Goal: Complete application form: Complete application form

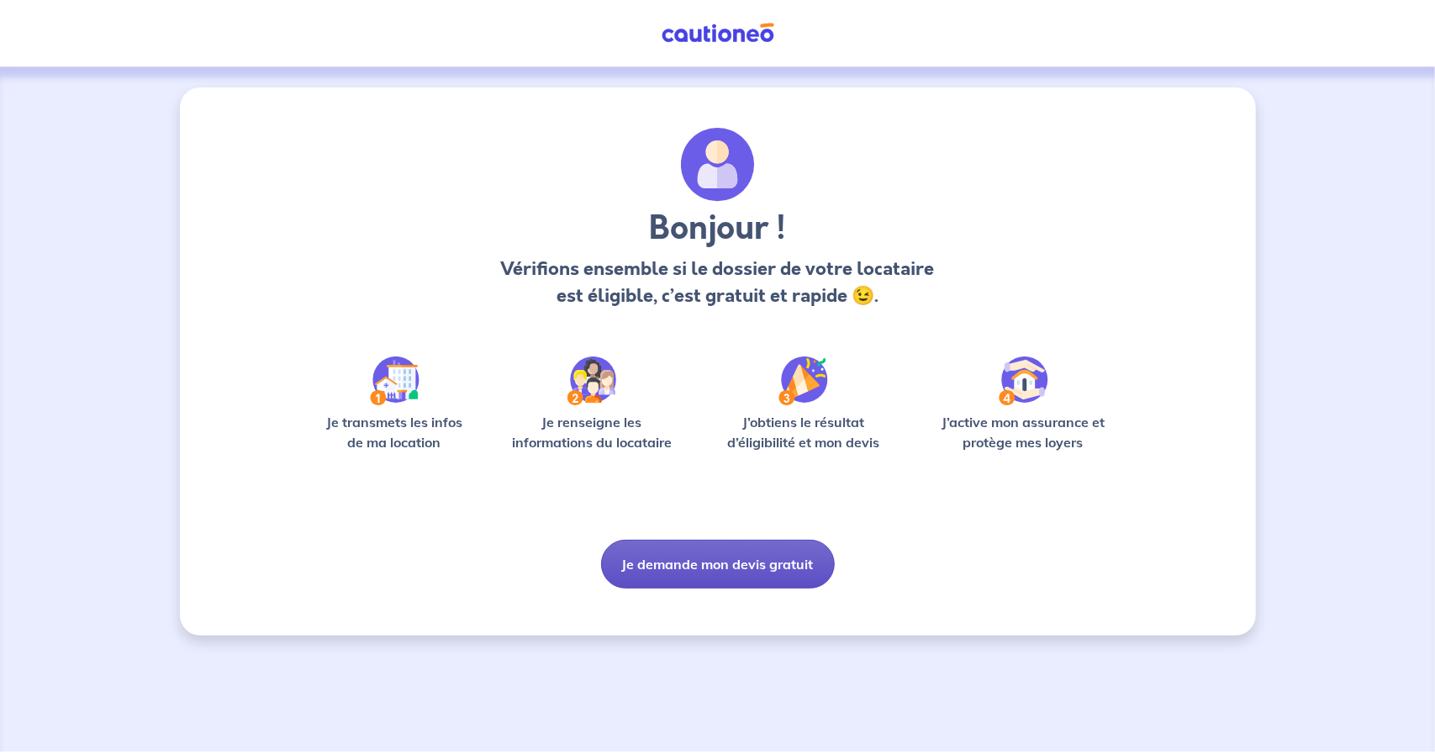
click at [658, 570] on button "Je demande mon devis gratuit" at bounding box center [718, 564] width 234 height 49
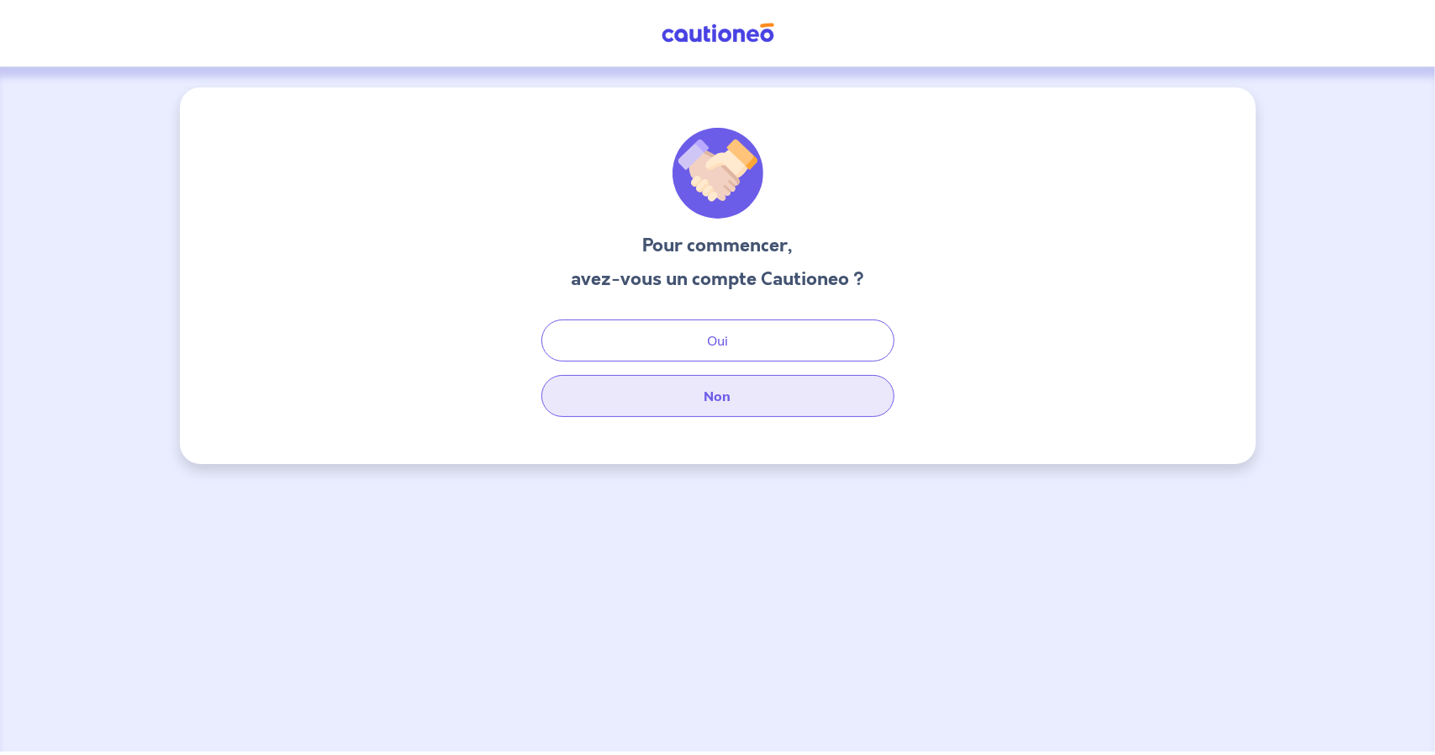
click at [681, 393] on button "Non" at bounding box center [717, 396] width 353 height 42
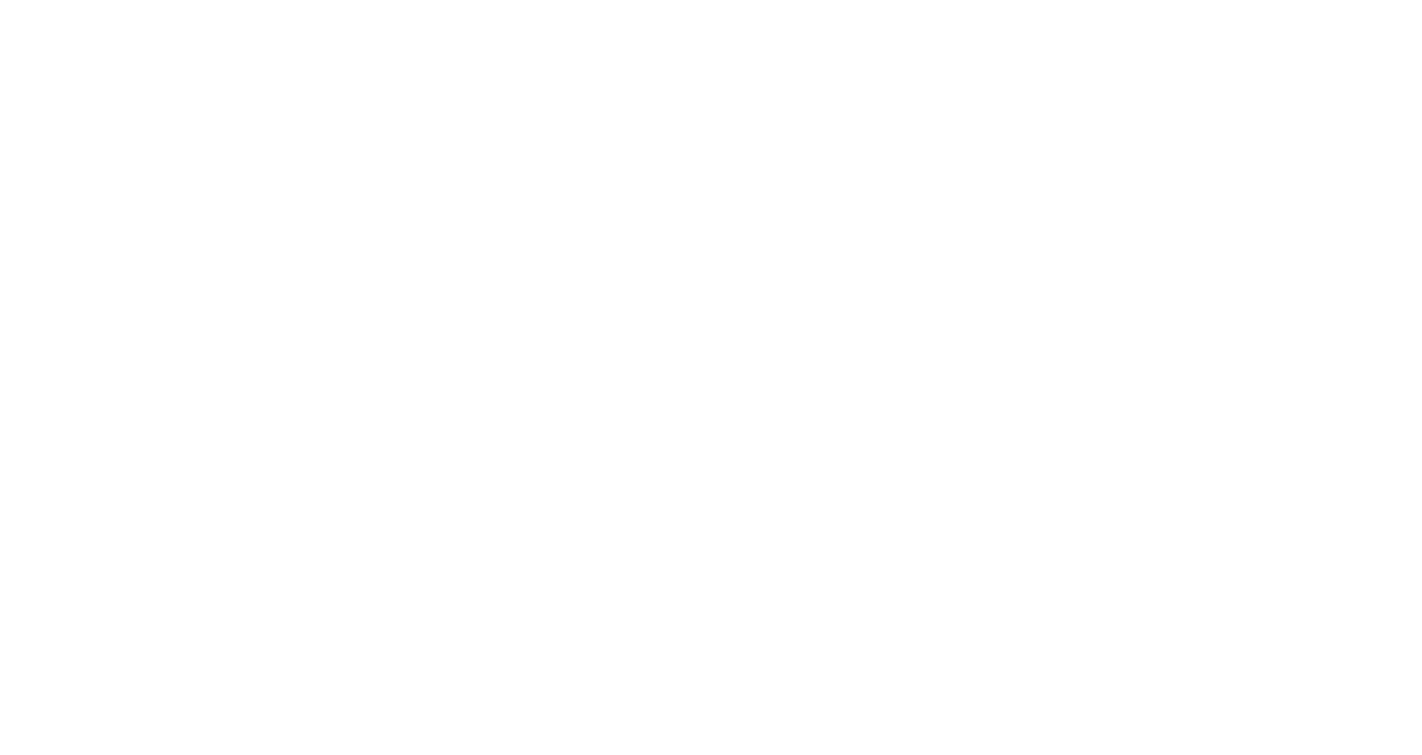
select select "FR"
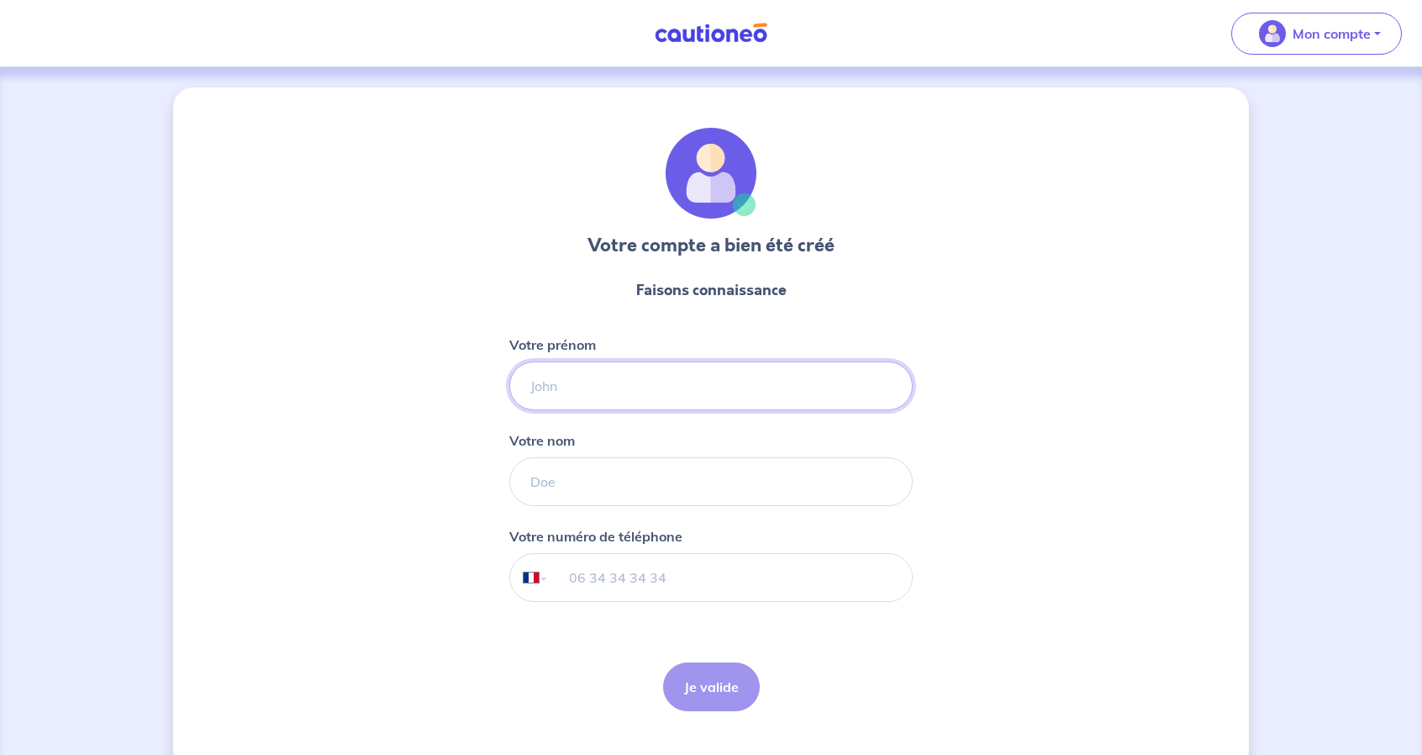
click at [691, 373] on input "Votre prénom" at bounding box center [710, 385] width 403 height 49
type input "t"
type input "Stéban"
type input "FARINHA"
type input "07 70 19 07 40"
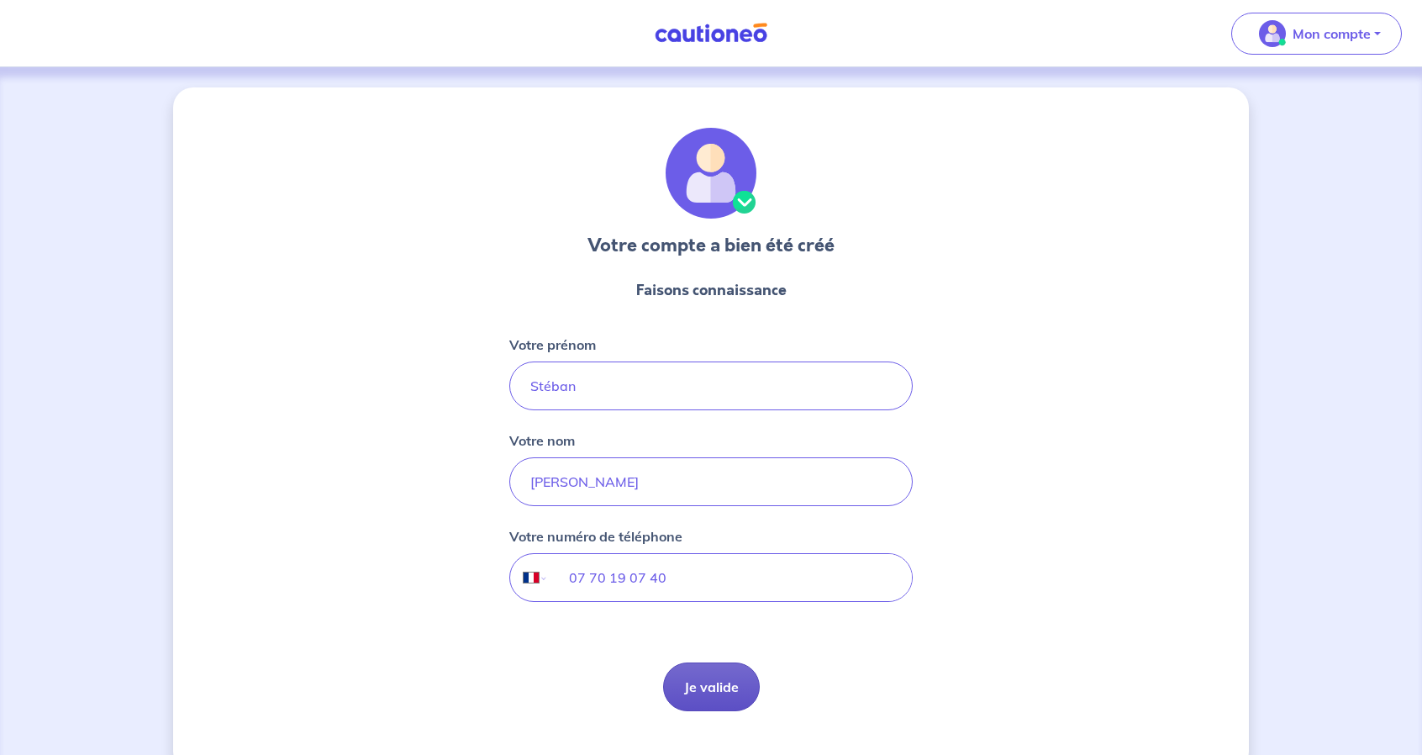
click at [685, 683] on button "Je valide" at bounding box center [711, 686] width 97 height 49
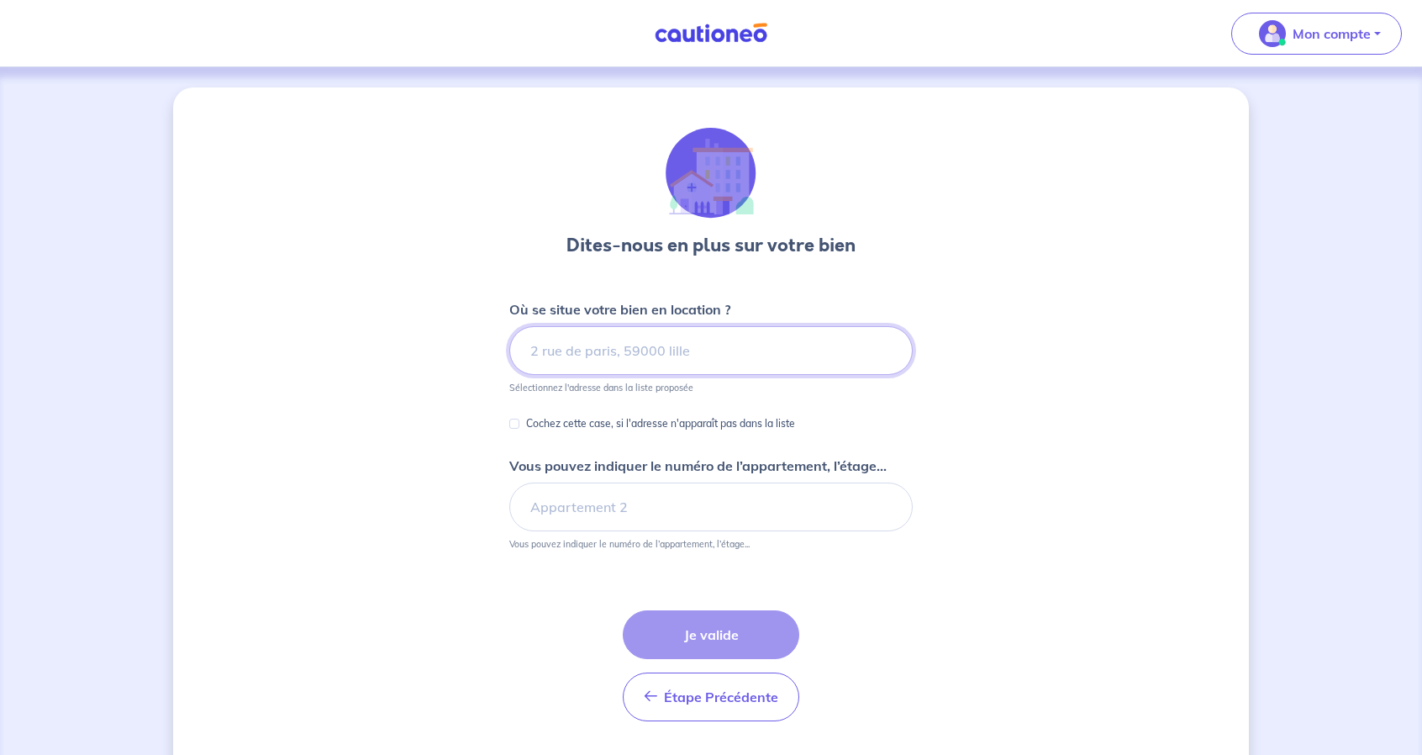
click at [599, 341] on input at bounding box center [710, 350] width 403 height 49
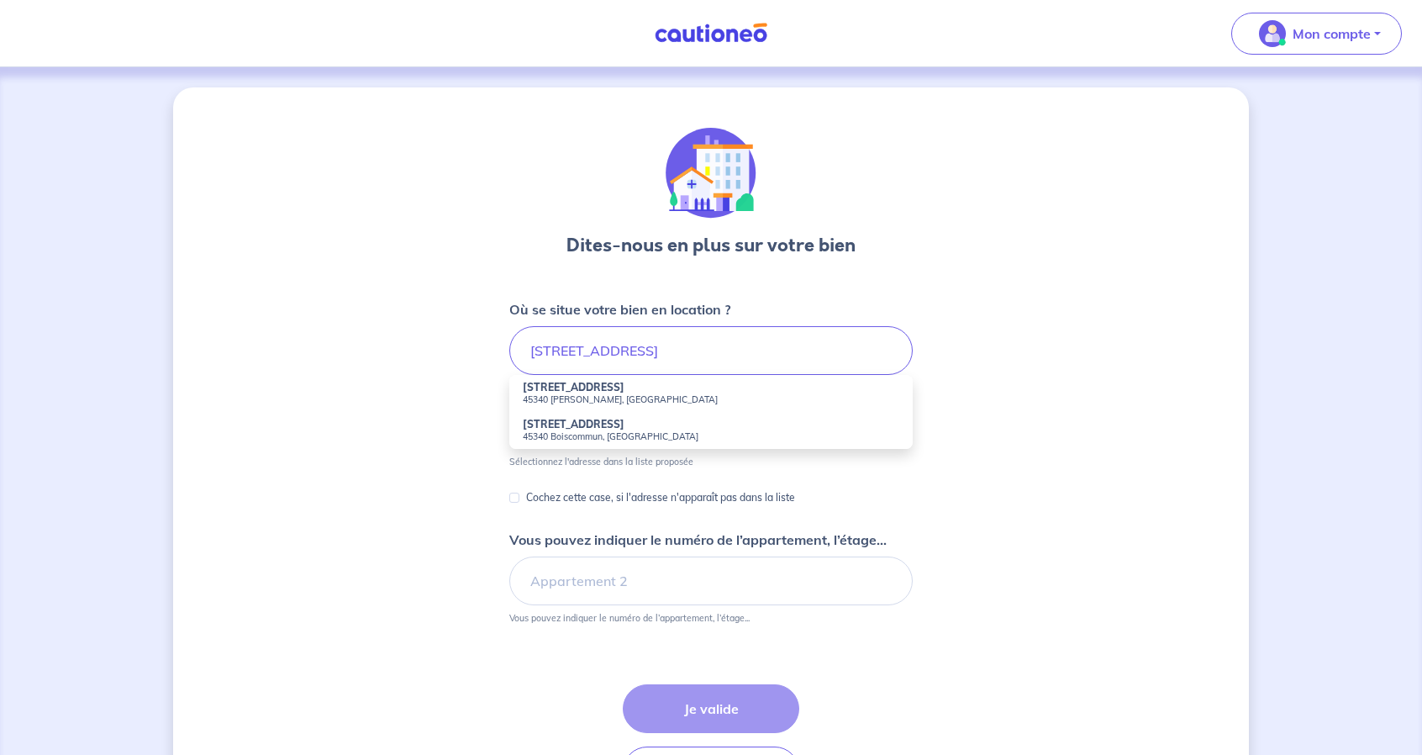
click at [563, 433] on small "45340 Boiscommun, France" at bounding box center [711, 436] width 377 height 12
type input "11 Place du Marché, 45340 Boiscommun, France"
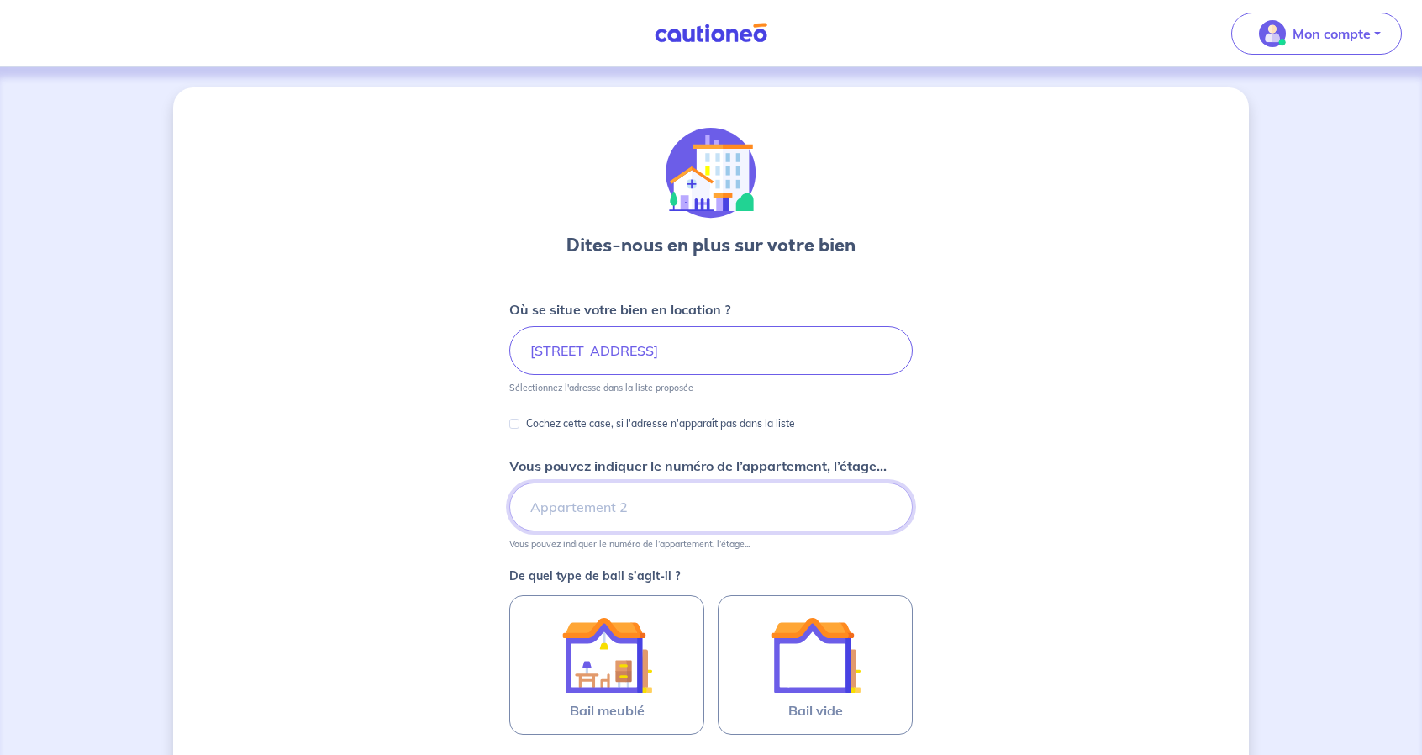
click at [563, 502] on input "Vous pouvez indiquer le numéro de l’appartement, l’étage..." at bounding box center [710, 507] width 403 height 49
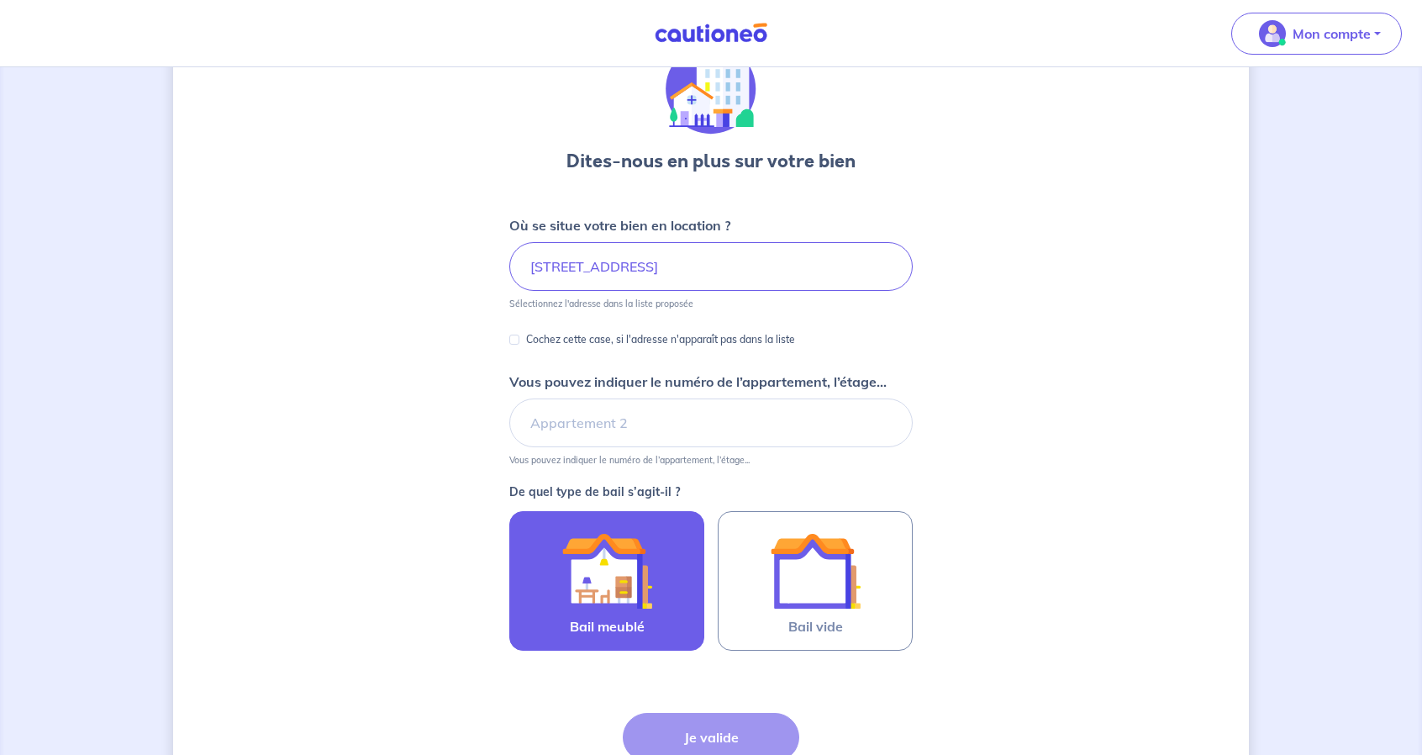
click at [674, 579] on div at bounding box center [606, 570] width 153 height 91
click at [0, 0] on input "Bail meublé" at bounding box center [0, 0] width 0 height 0
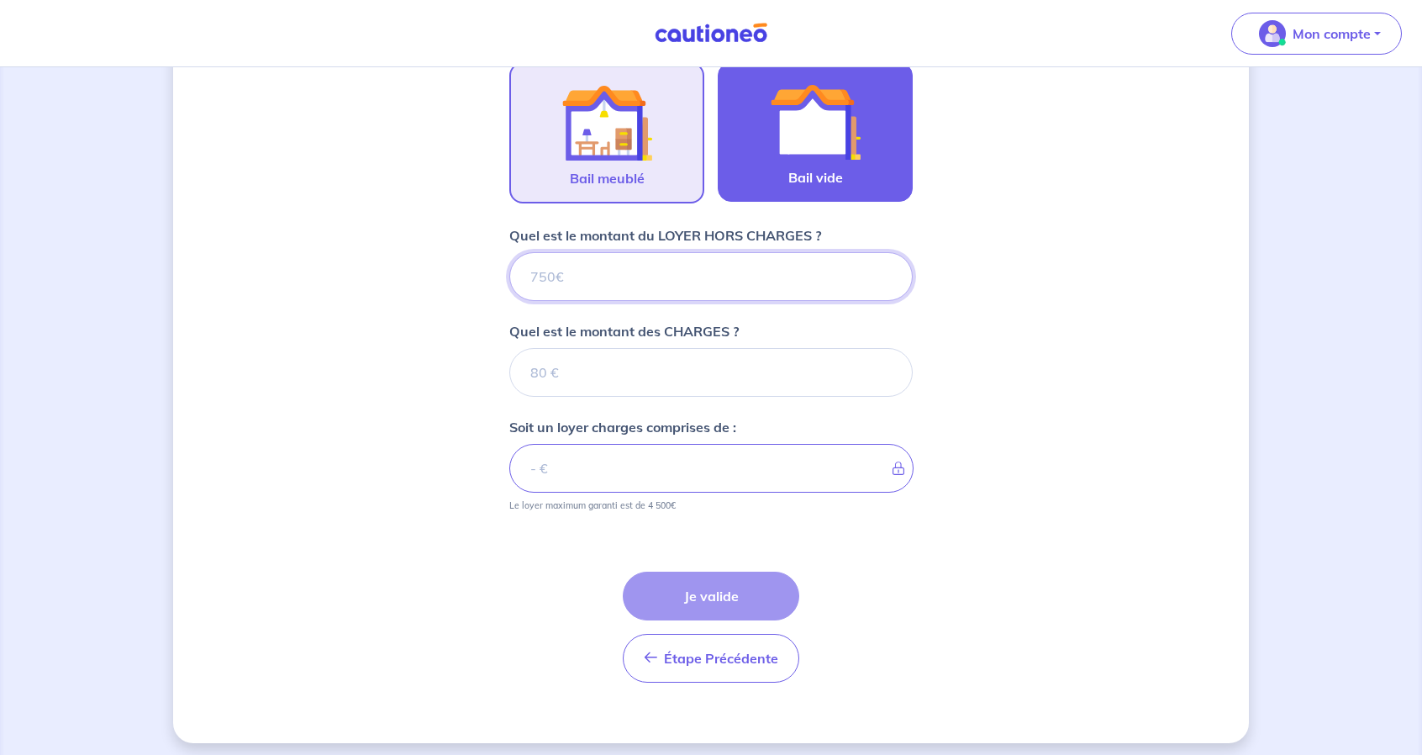
scroll to position [537, 0]
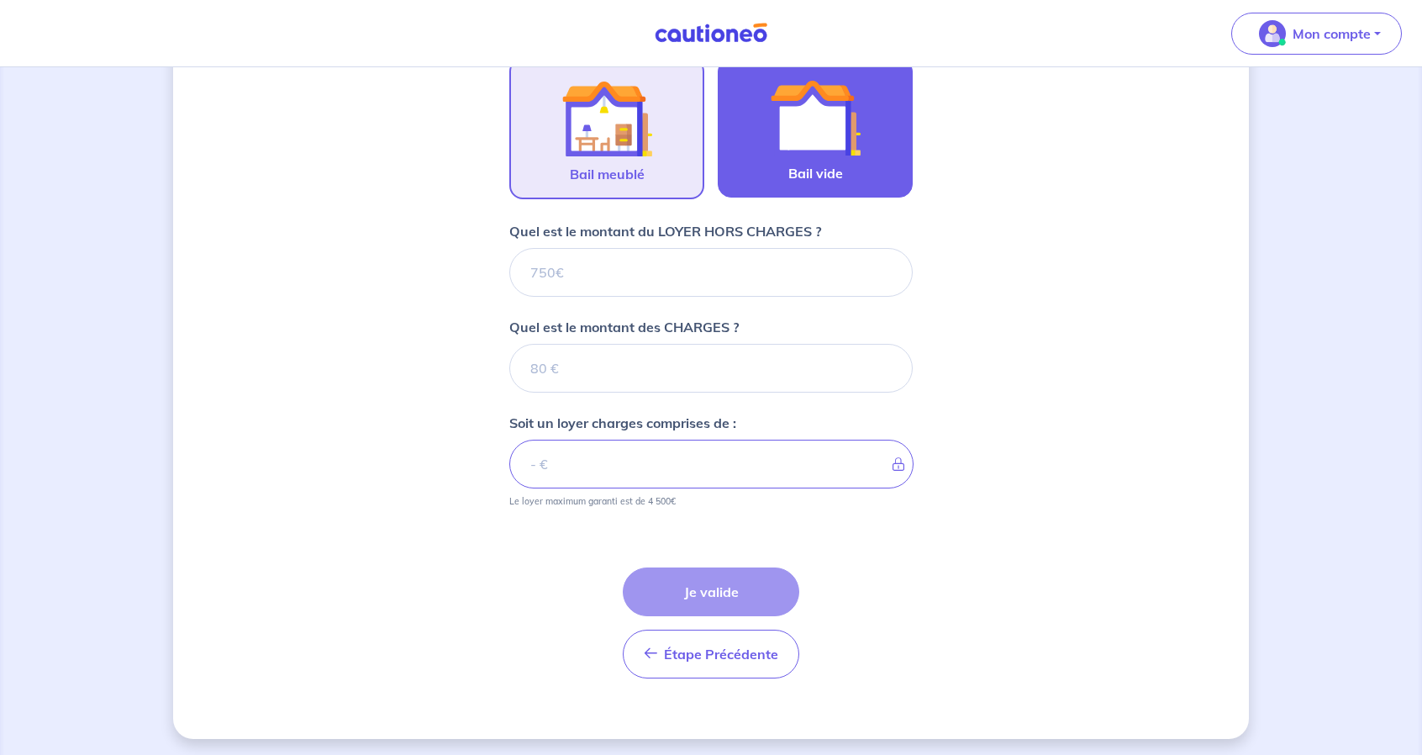
click at [800, 154] on img at bounding box center [815, 117] width 91 height 91
click at [0, 0] on input "Bail vide" at bounding box center [0, 0] width 0 height 0
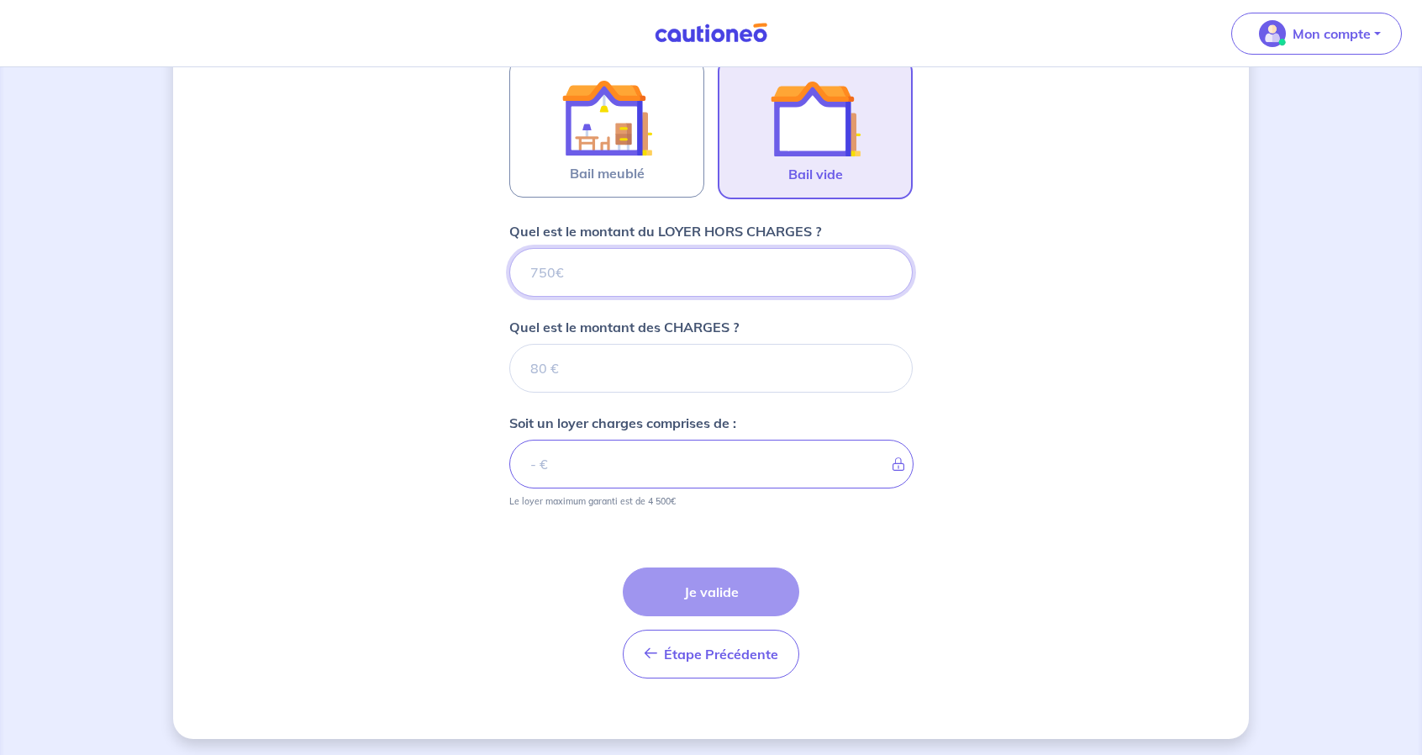
click at [635, 277] on input "Quel est le montant du LOYER HORS CHARGES ?" at bounding box center [710, 272] width 403 height 49
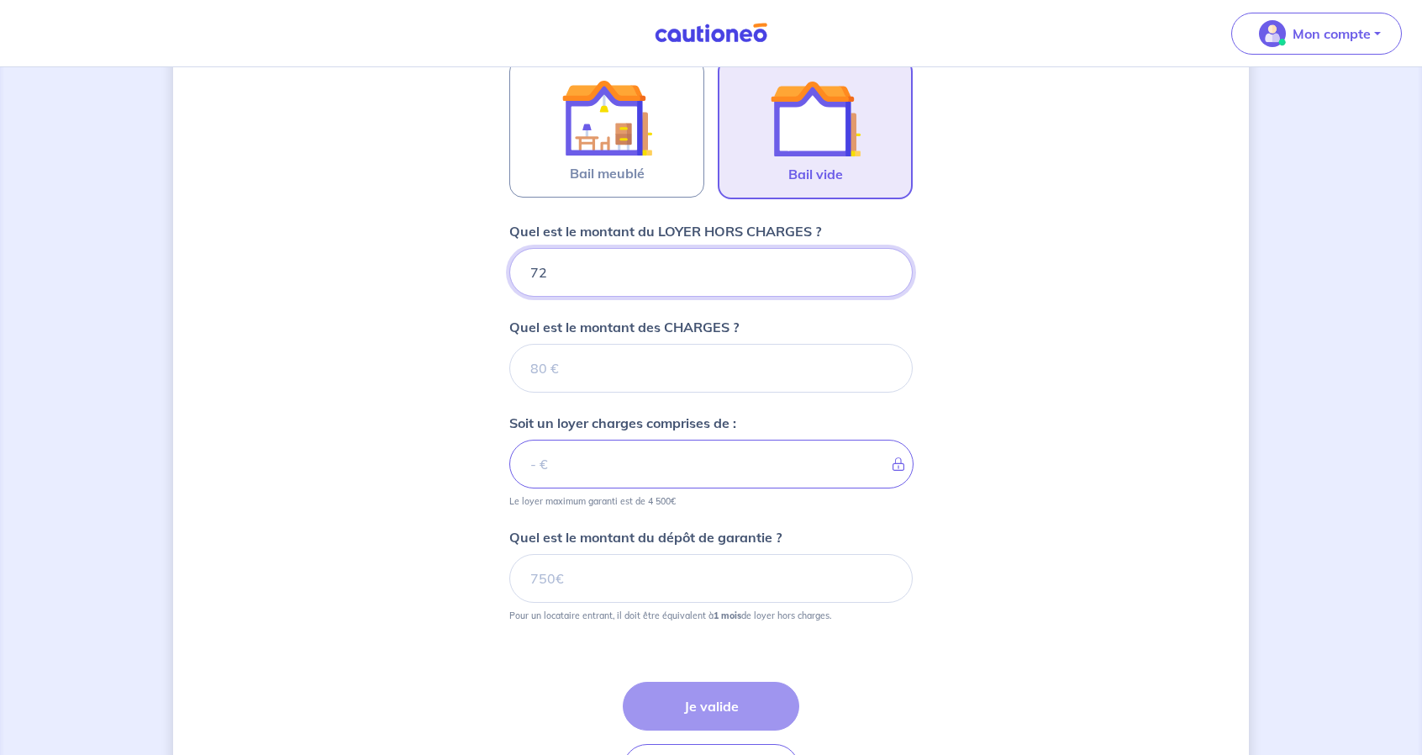
type input "720"
type input "0"
type input "720"
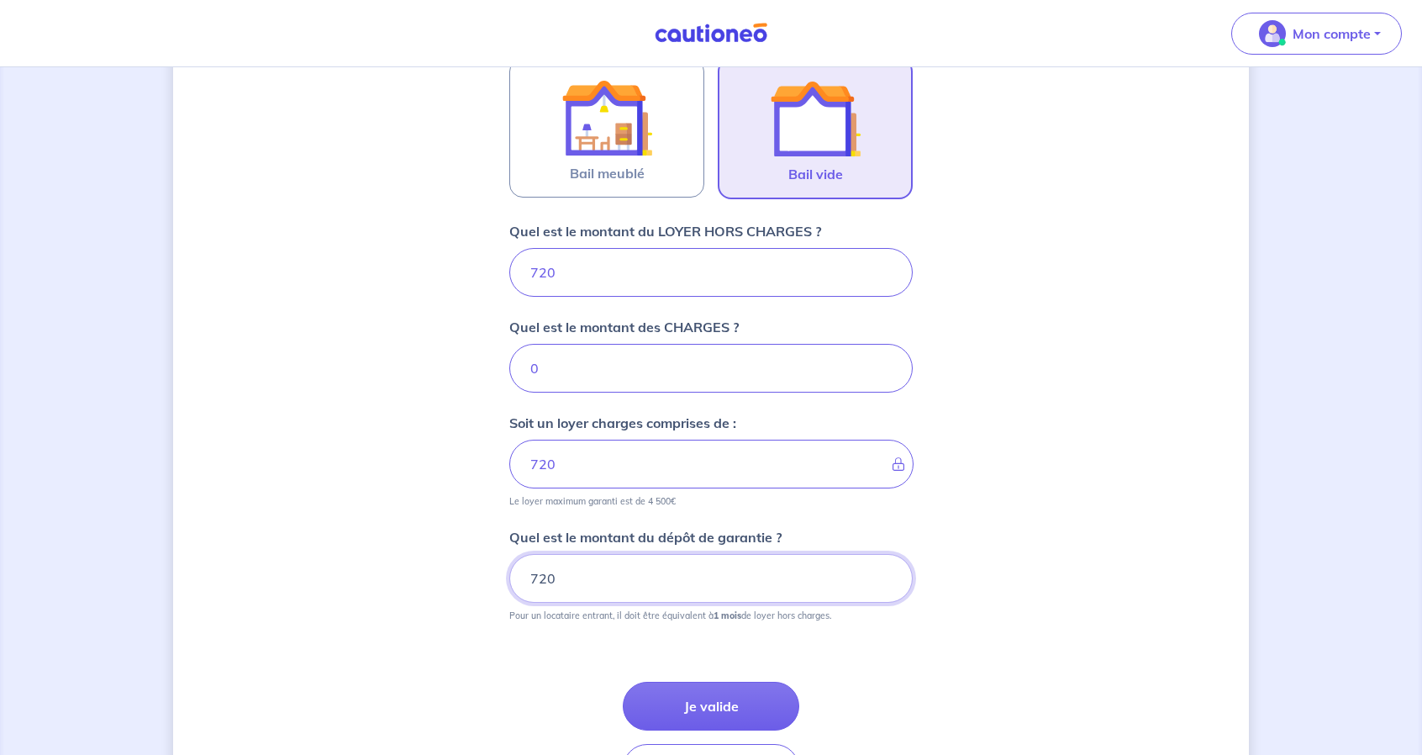
type input "720"
click at [454, 582] on div "Dites-nous en plus sur votre bien Où se situe votre bien en location ? 11 Place…" at bounding box center [711, 201] width 1076 height 1303
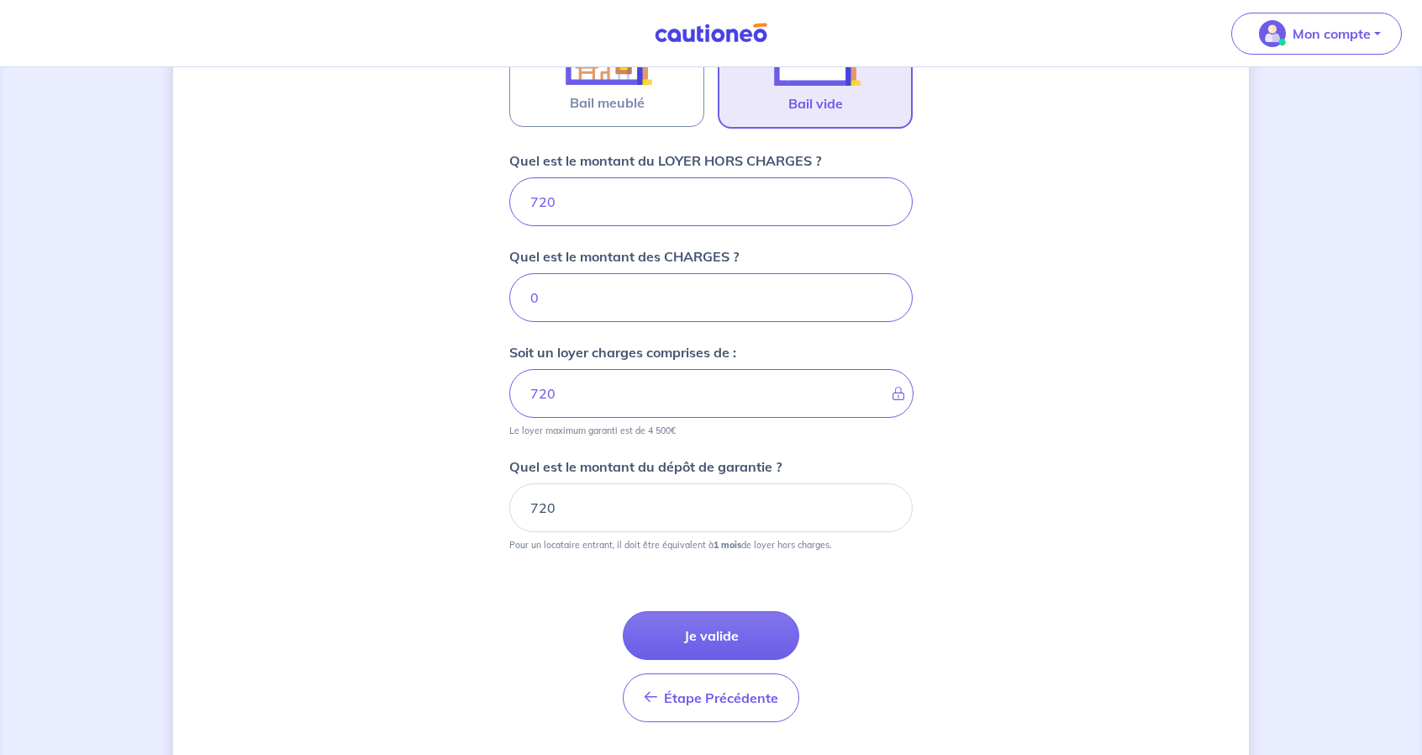
scroll to position [621, 0]
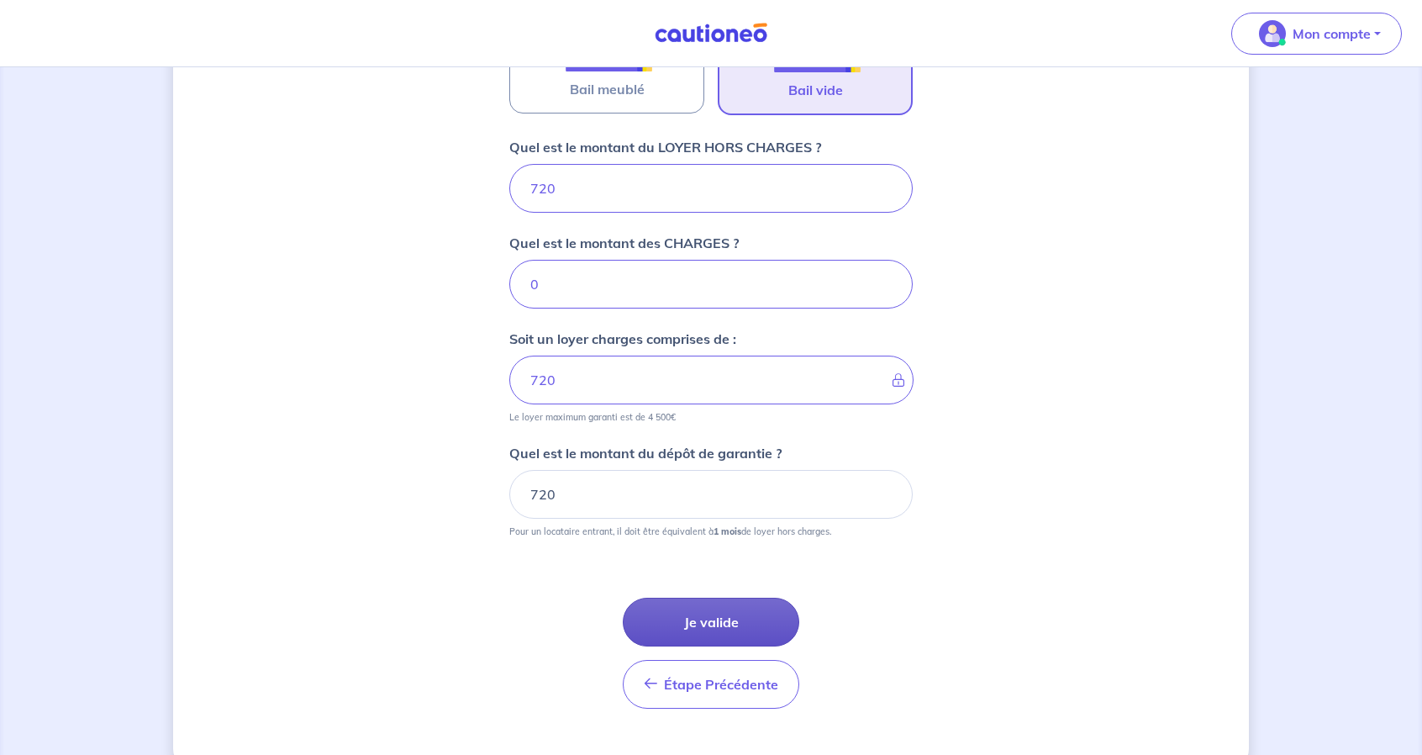
click at [741, 621] on button "Je valide" at bounding box center [711, 622] width 177 height 49
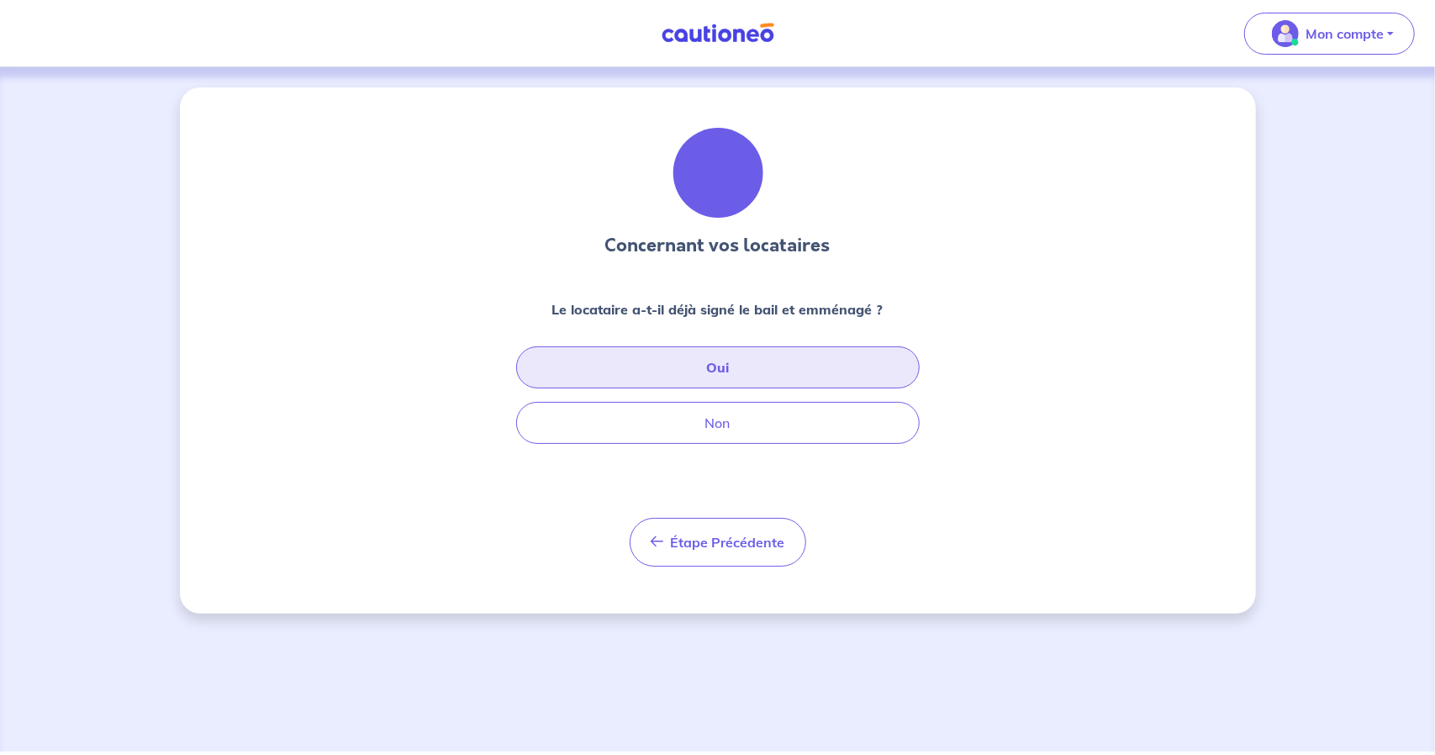
click at [679, 366] on button "Oui" at bounding box center [717, 367] width 403 height 42
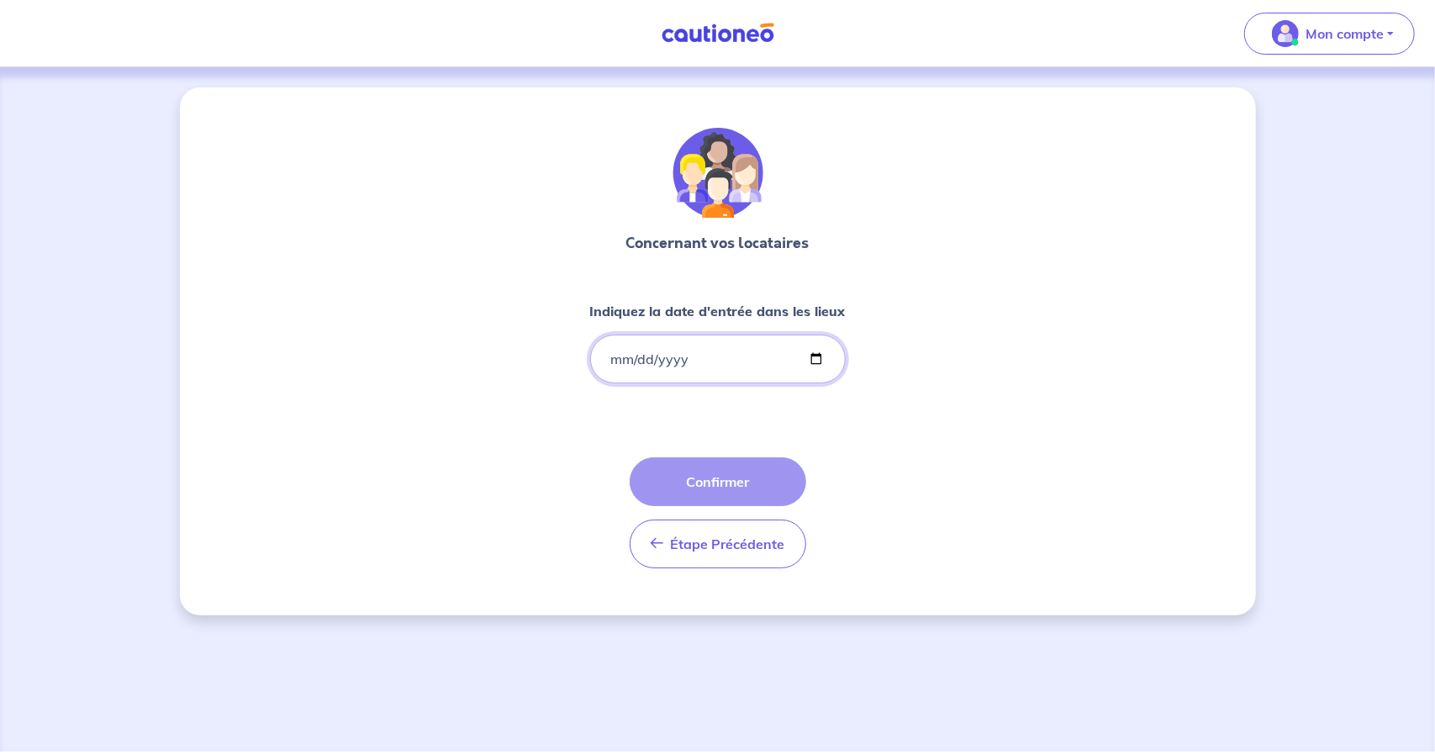
click at [703, 352] on input "Indiquez la date d'entrée dans les lieux" at bounding box center [718, 359] width 256 height 49
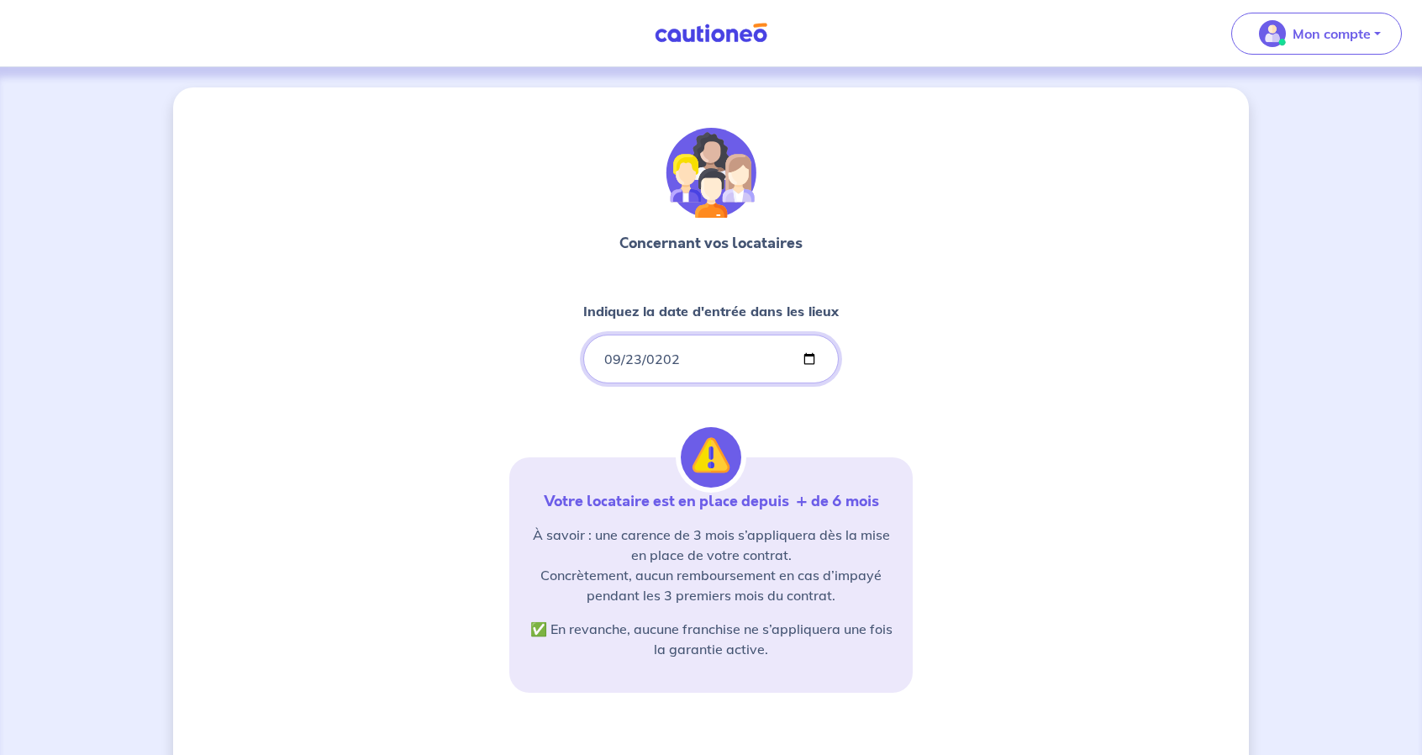
type input "2023-09-23"
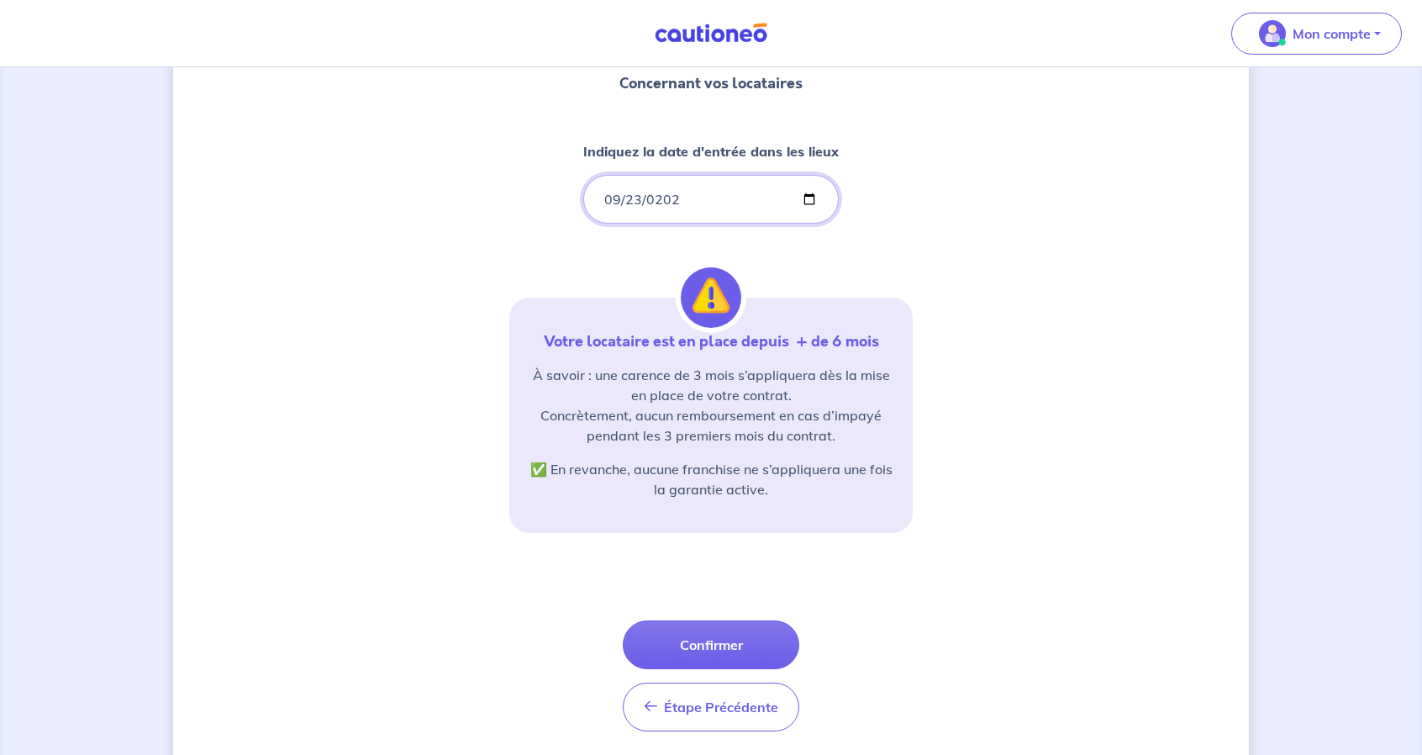
scroll to position [168, 0]
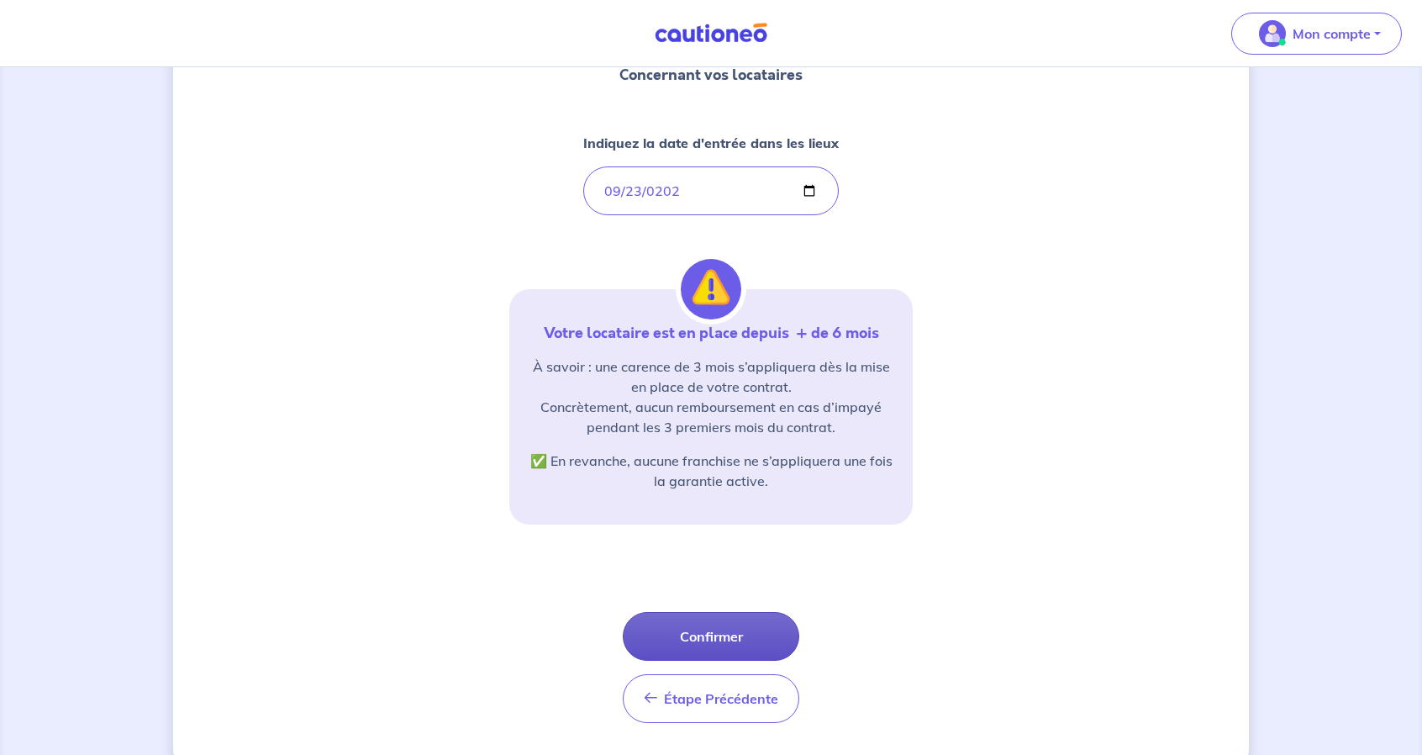
click at [679, 630] on button "Confirmer" at bounding box center [711, 636] width 177 height 49
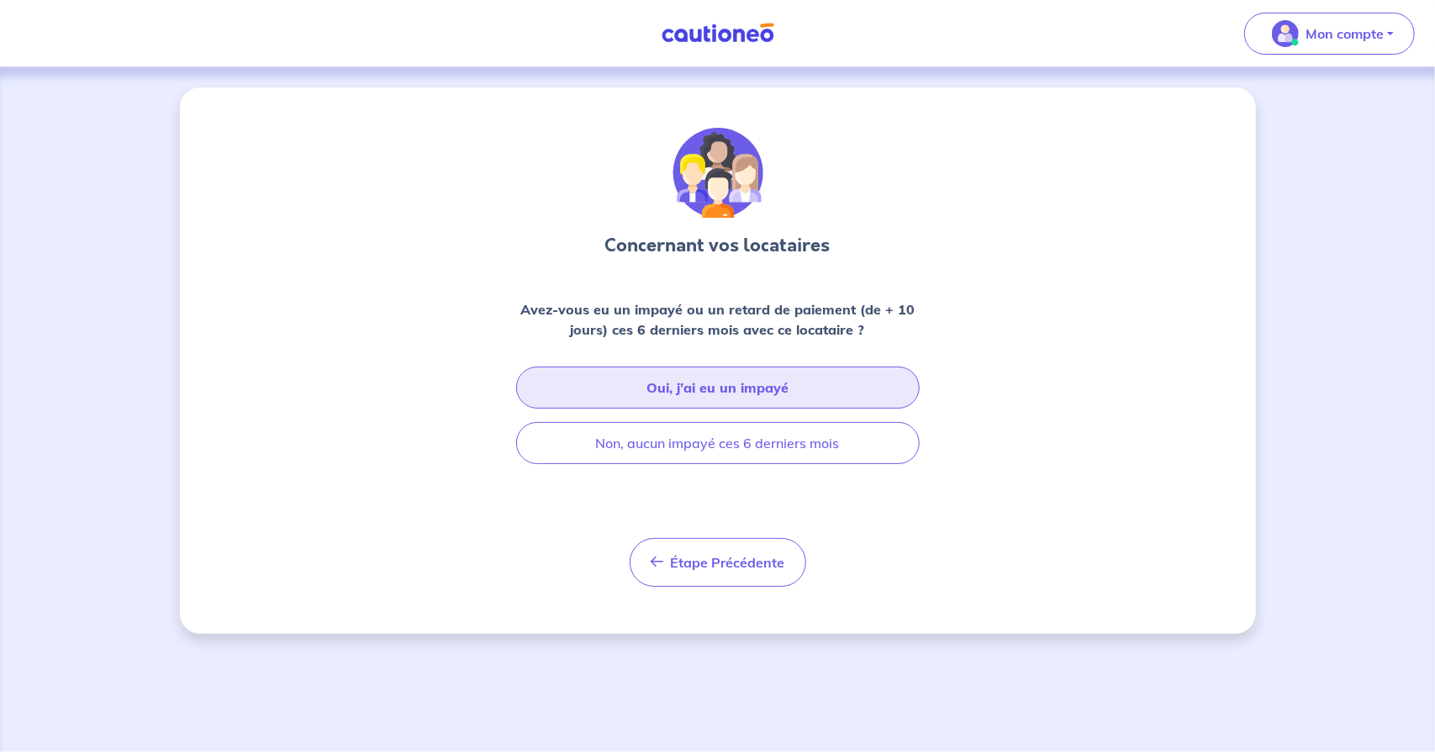
click at [690, 387] on button "Oui, j’ai eu un impayé" at bounding box center [717, 388] width 403 height 42
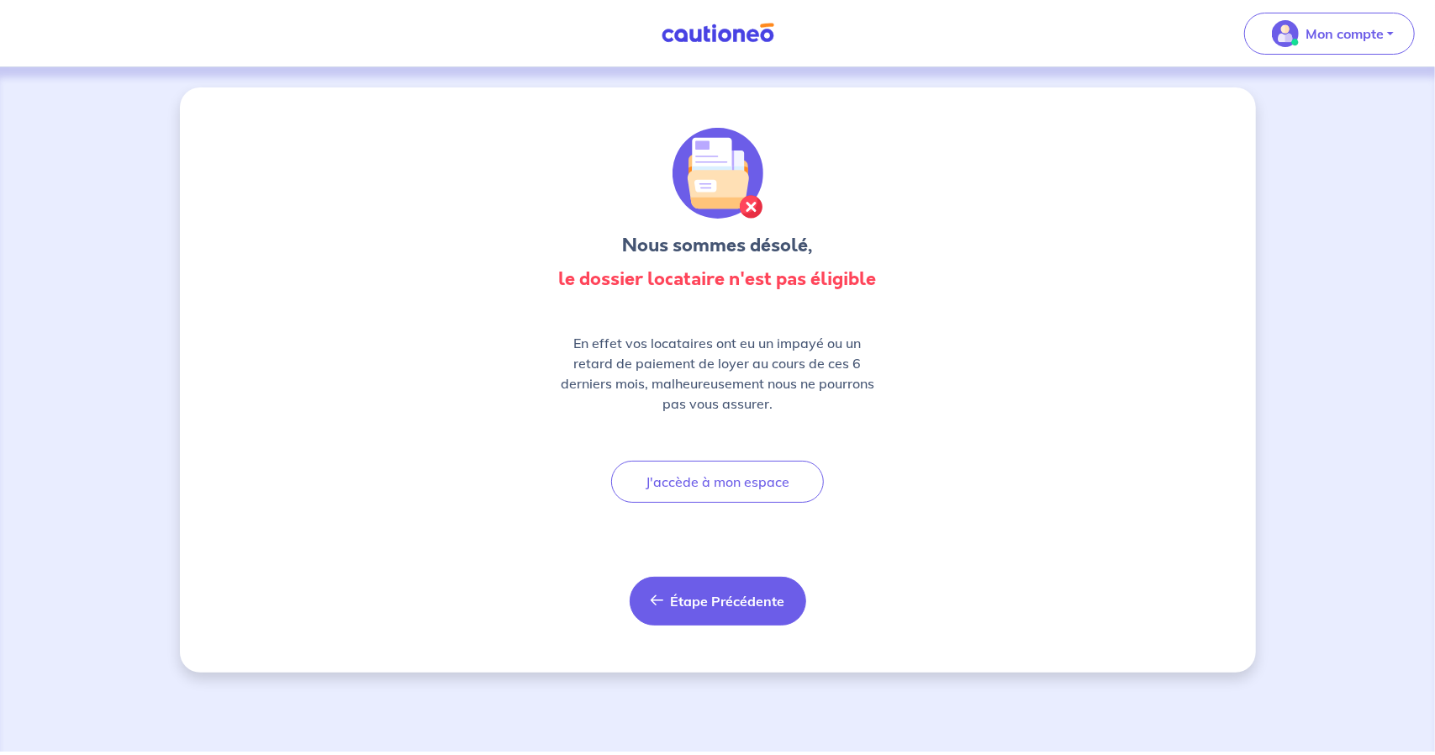
click at [724, 588] on button "Étape Précédente Précédent" at bounding box center [718, 601] width 177 height 49
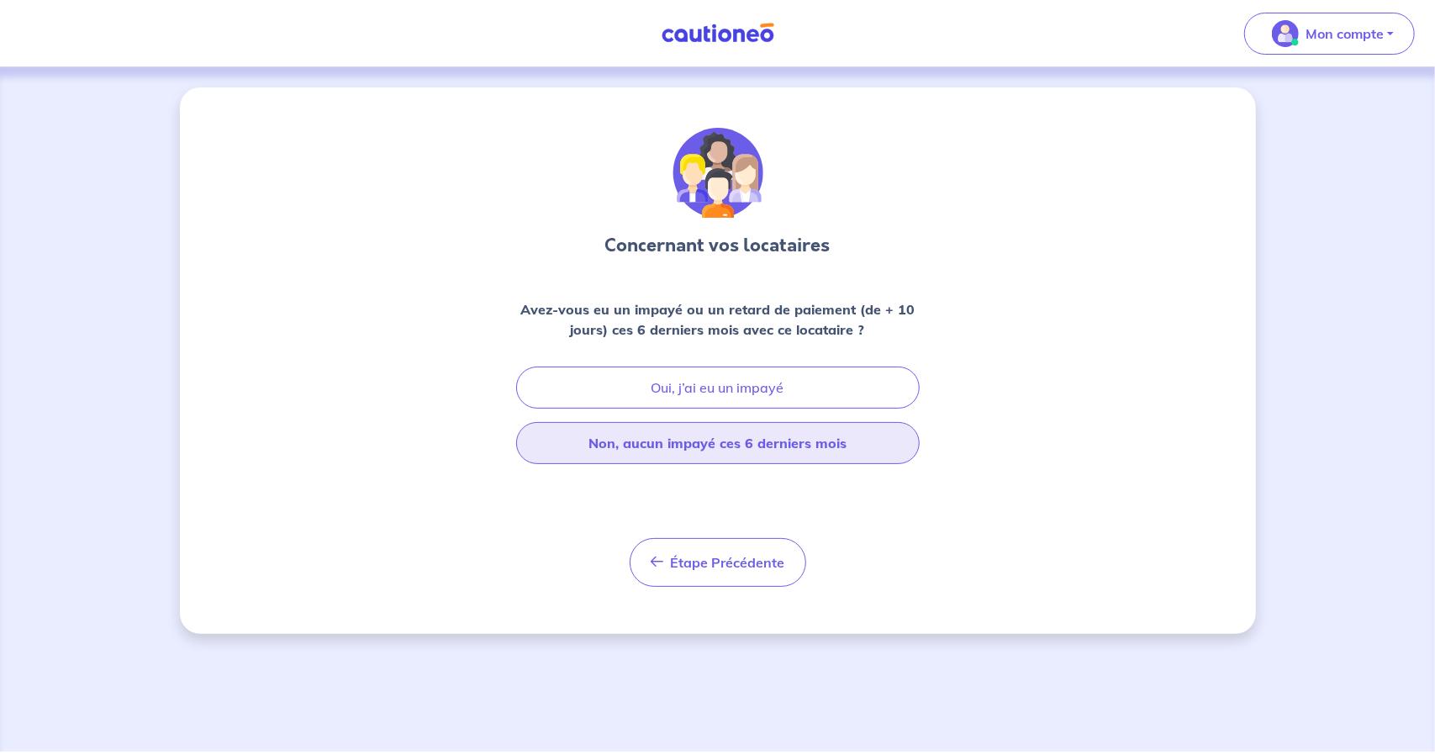
click at [701, 444] on button "Non, aucun impayé ces 6 derniers mois" at bounding box center [717, 443] width 403 height 42
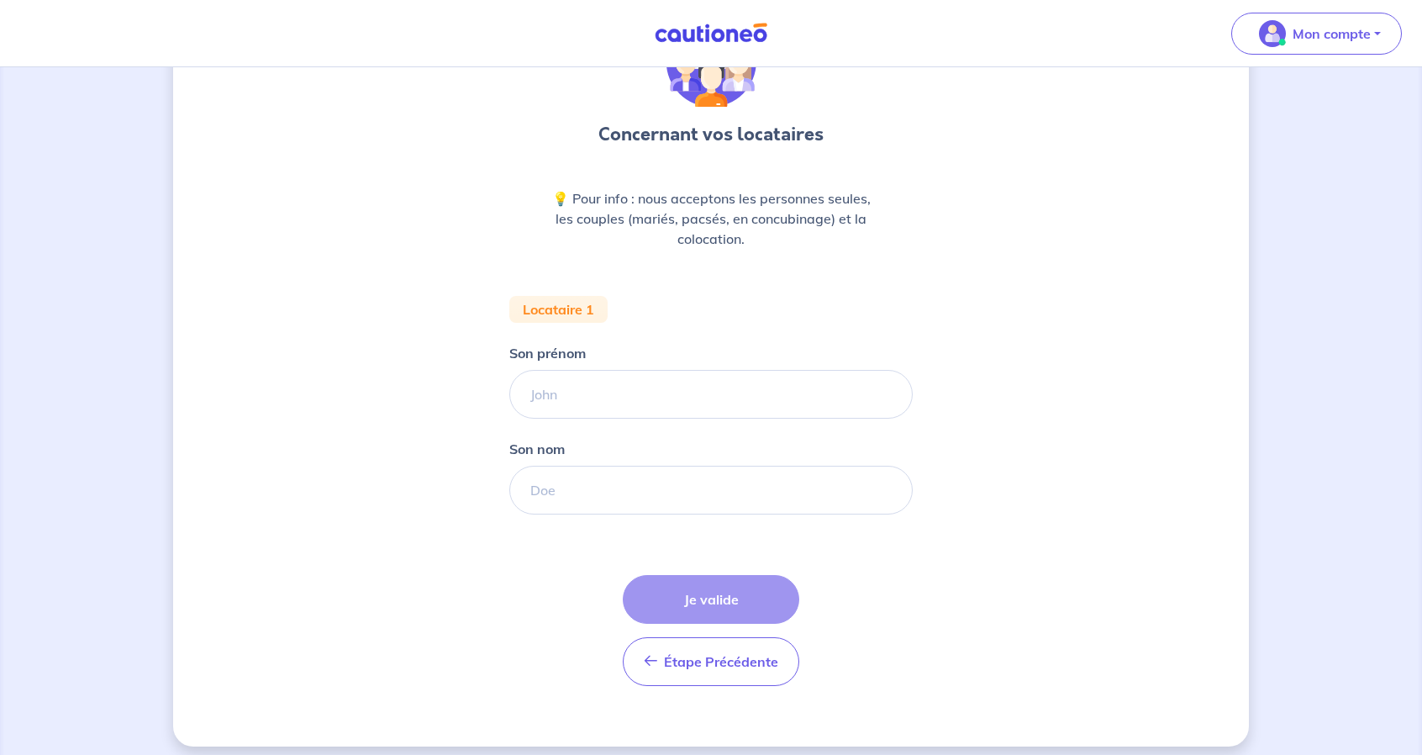
scroll to position [120, 0]
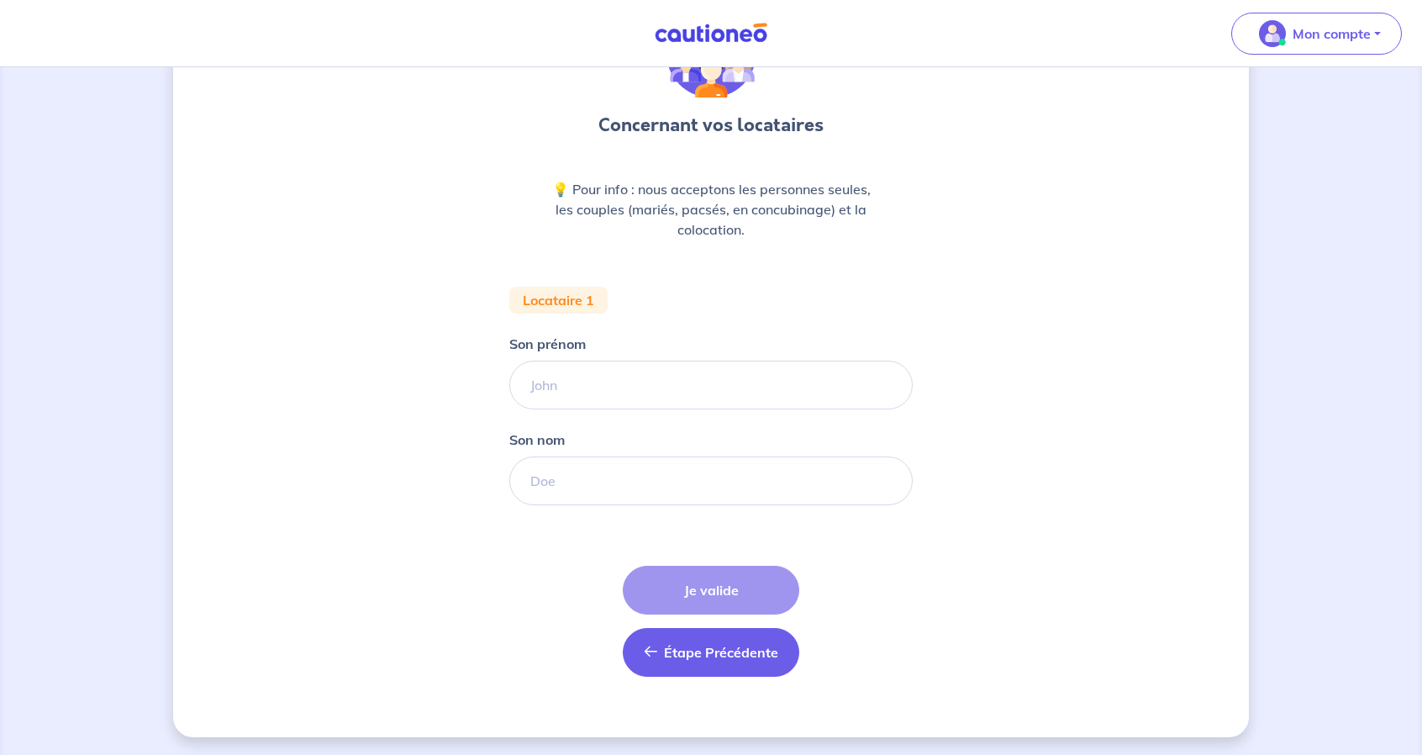
click at [703, 631] on button "Étape Précédente Précédent" at bounding box center [711, 652] width 177 height 49
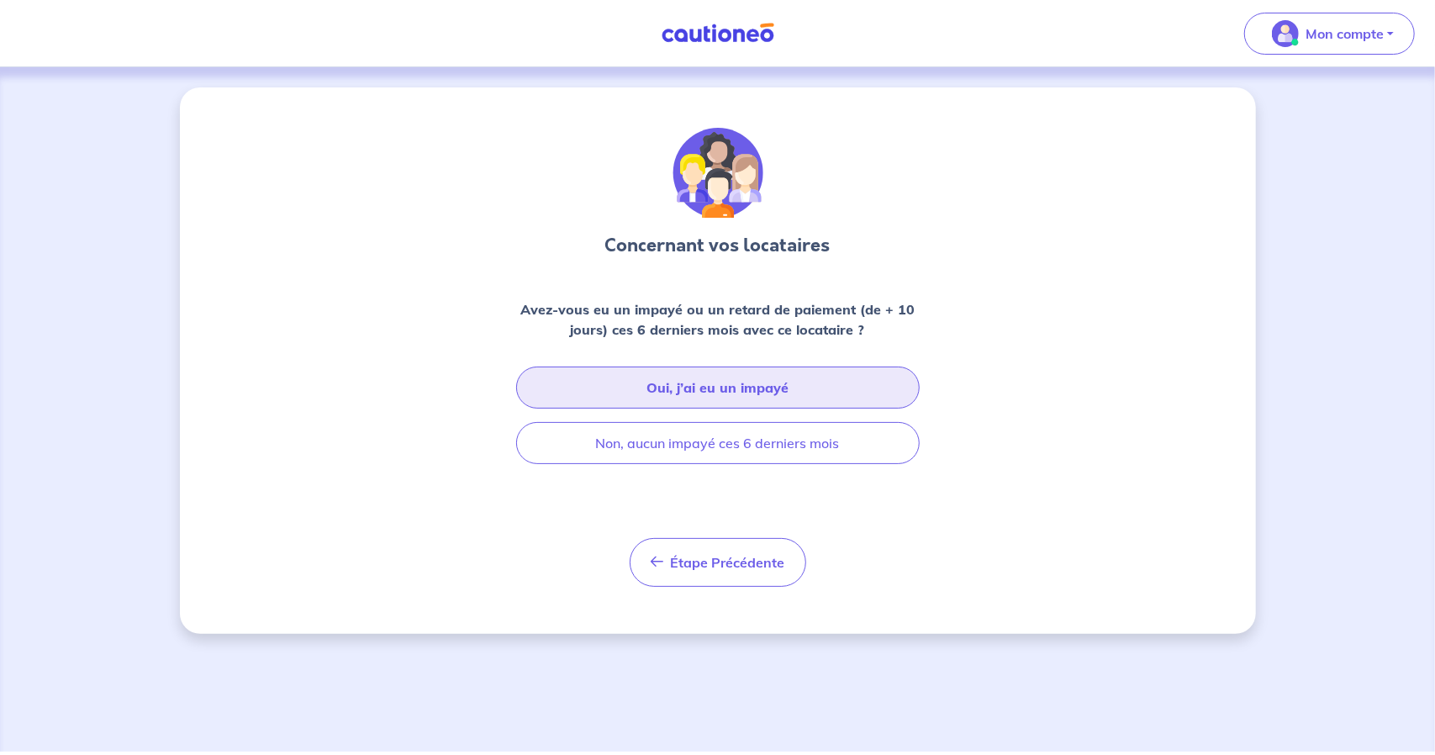
click at [676, 394] on button "Oui, j’ai eu un impayé" at bounding box center [717, 388] width 403 height 42
